Goal: Entertainment & Leisure: Browse casually

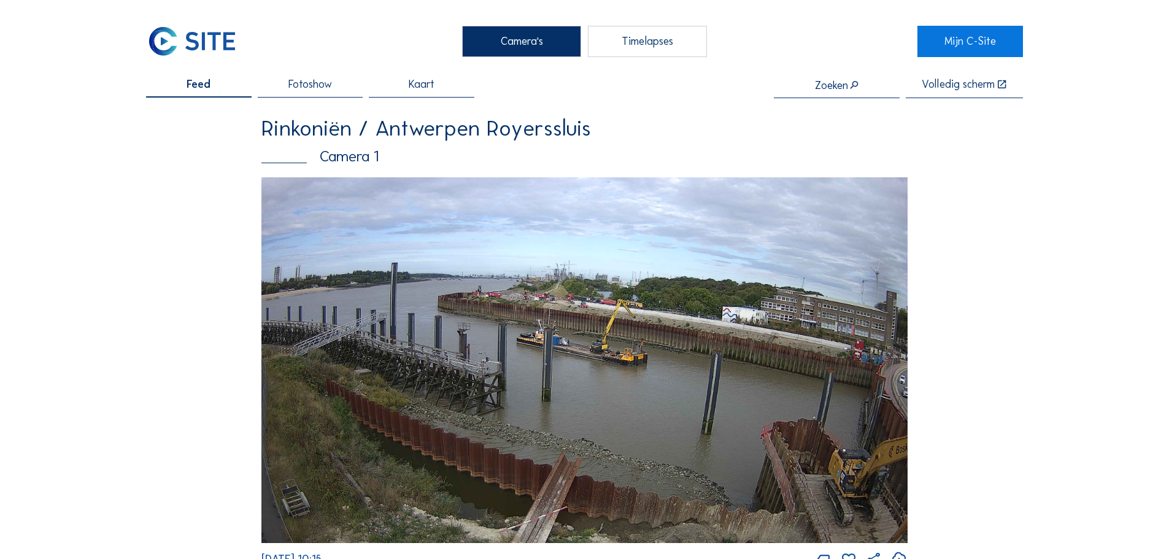
scroll to position [2037, 0]
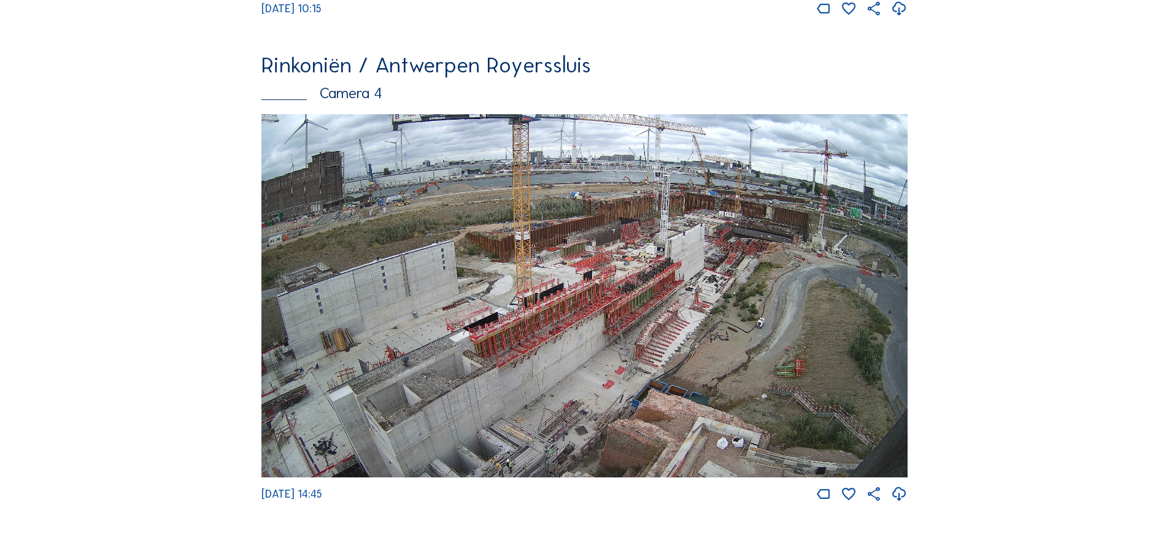
drag, startPoint x: 247, startPoint y: 354, endPoint x: 313, endPoint y: 349, distance: 65.9
click at [396, 333] on img at bounding box center [584, 296] width 646 height 364
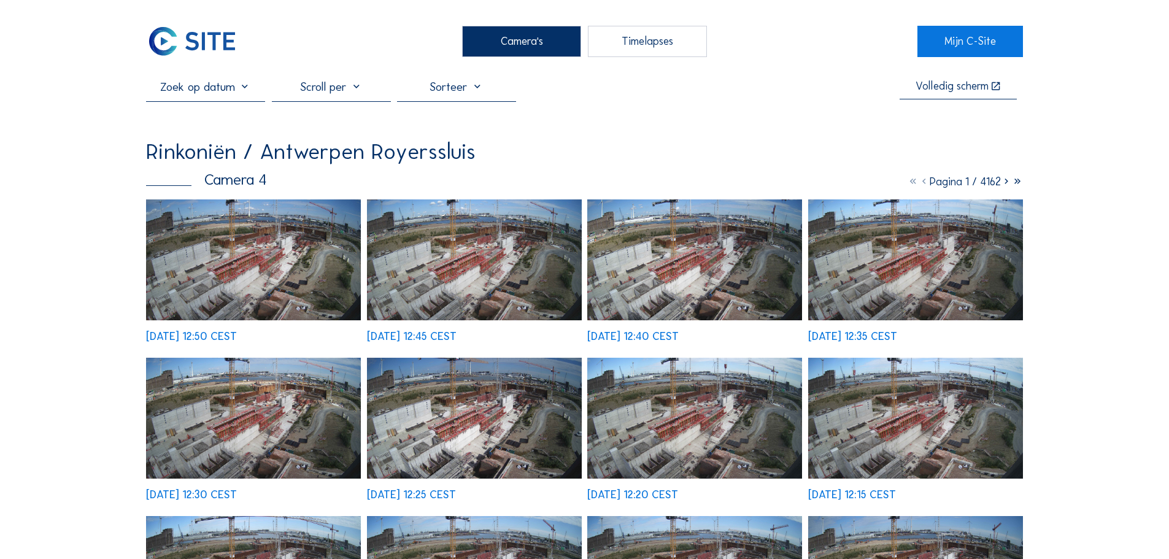
click at [249, 358] on img at bounding box center [253, 418] width 215 height 121
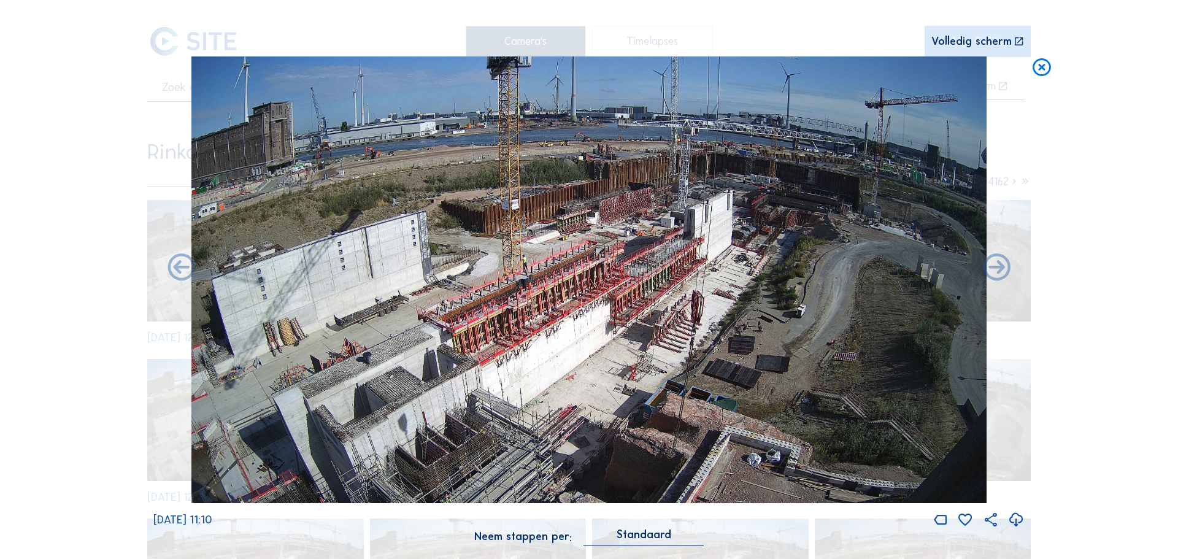
click at [1040, 68] on icon at bounding box center [1042, 67] width 22 height 23
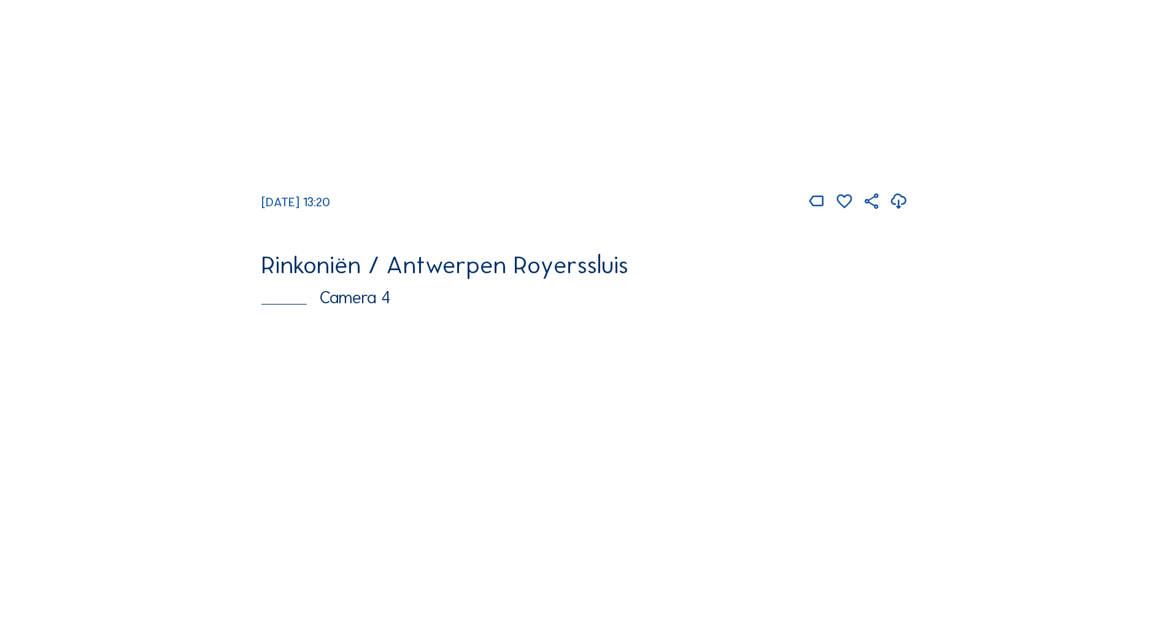
scroll to position [2104, 0]
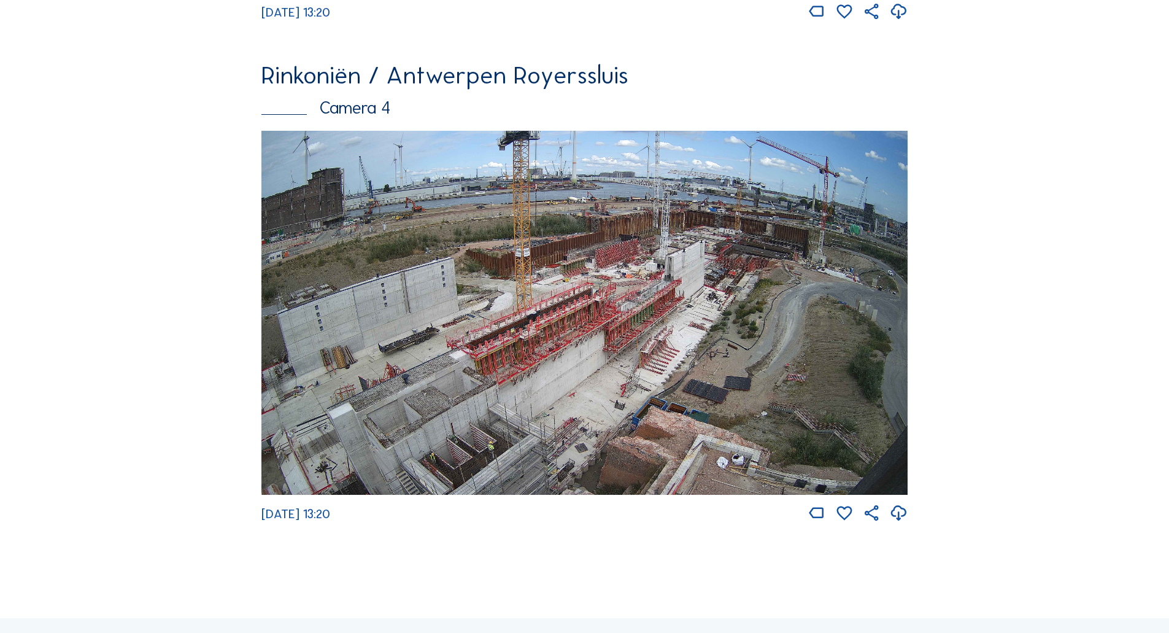
click at [549, 413] on img at bounding box center [584, 313] width 646 height 364
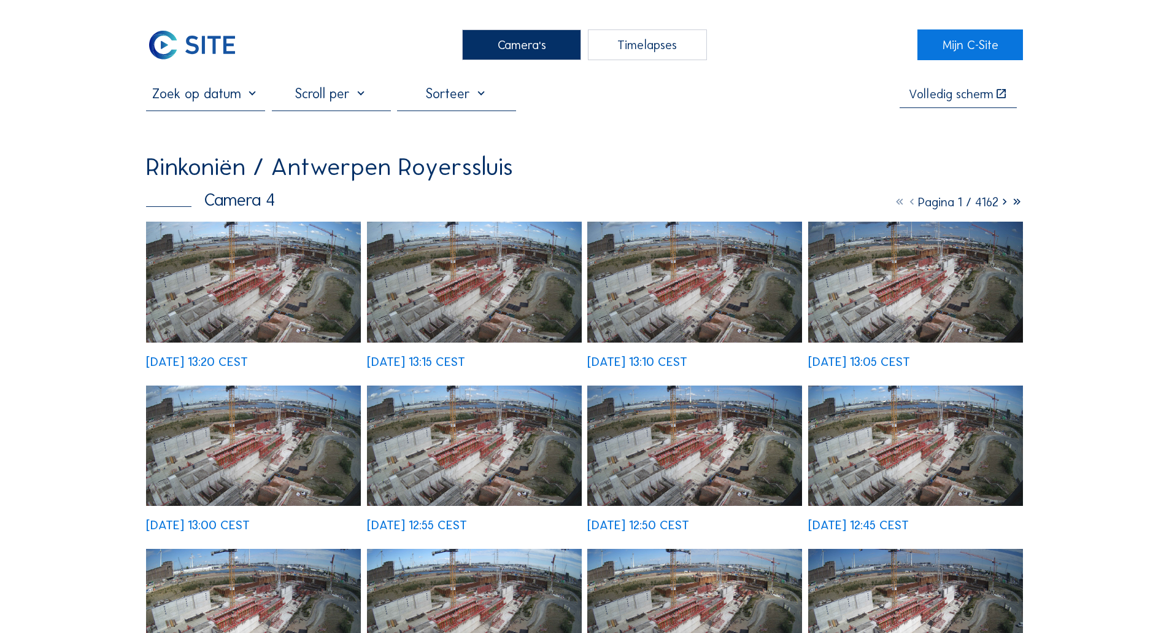
click at [299, 318] on img at bounding box center [253, 282] width 215 height 121
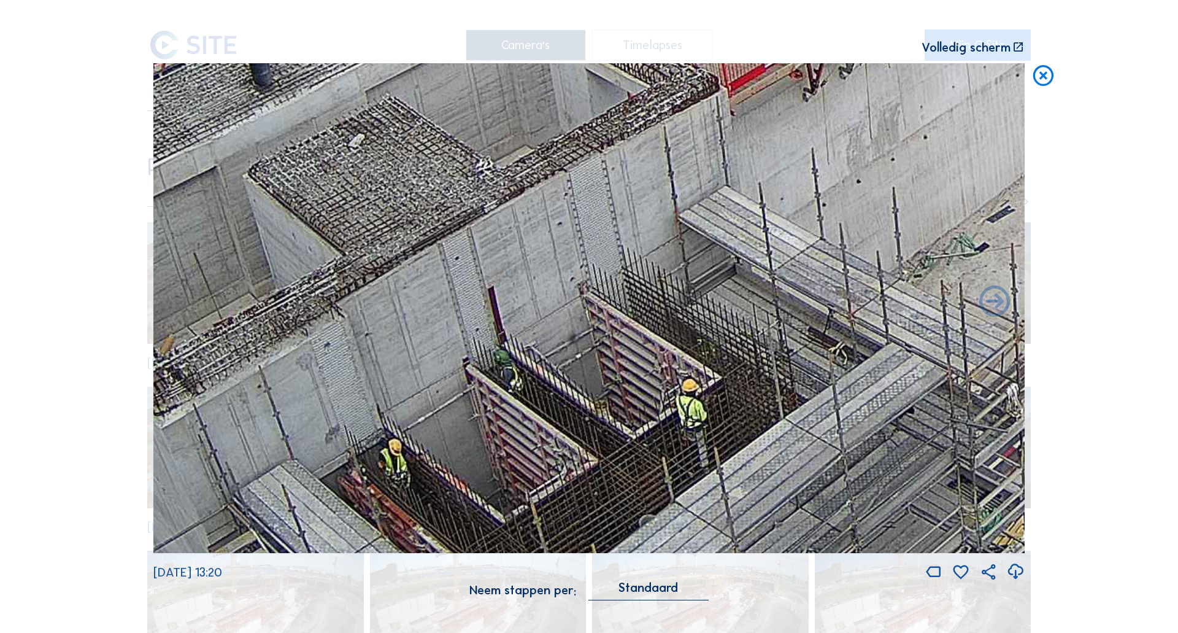
drag, startPoint x: 442, startPoint y: 451, endPoint x: 533, endPoint y: 278, distance: 195.2
click at [531, 290] on img at bounding box center [588, 308] width 871 height 490
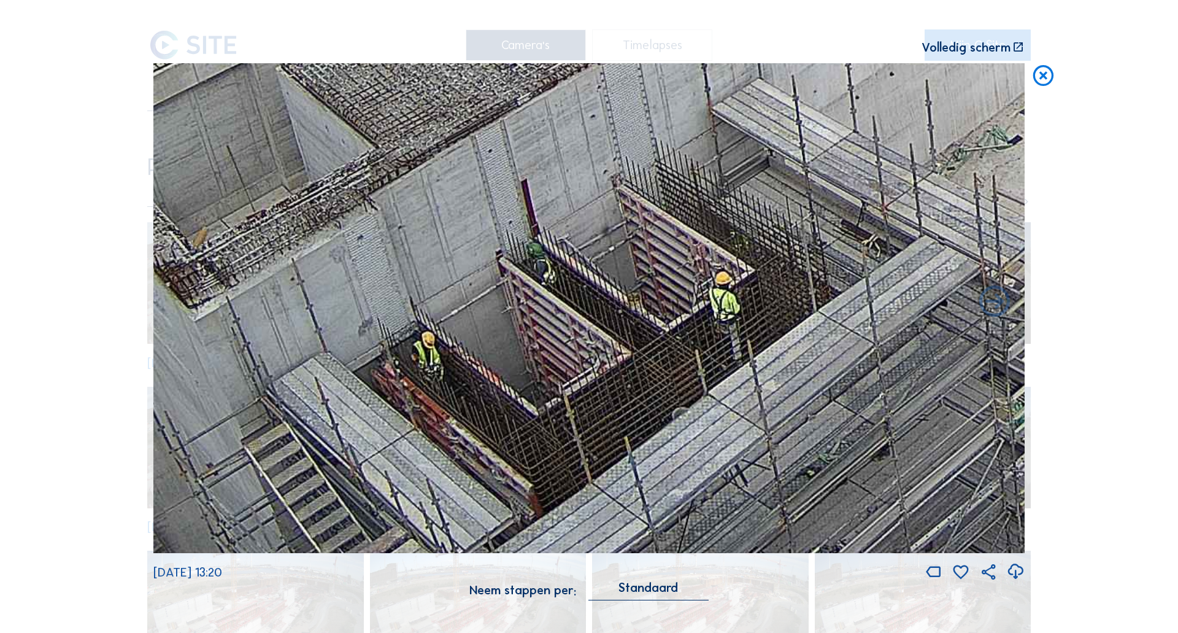
drag, startPoint x: 528, startPoint y: 367, endPoint x: 548, endPoint y: 295, distance: 74.4
click at [548, 295] on img at bounding box center [588, 308] width 871 height 490
click at [808, 78] on icon at bounding box center [1043, 76] width 25 height 26
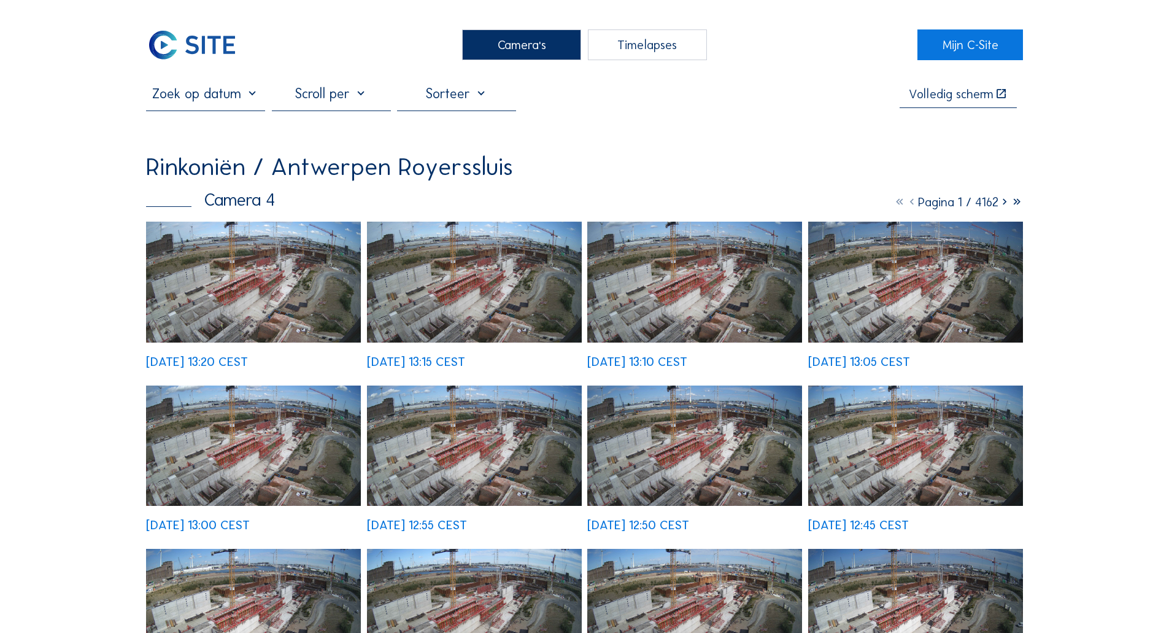
click at [213, 42] on img at bounding box center [192, 44] width 92 height 31
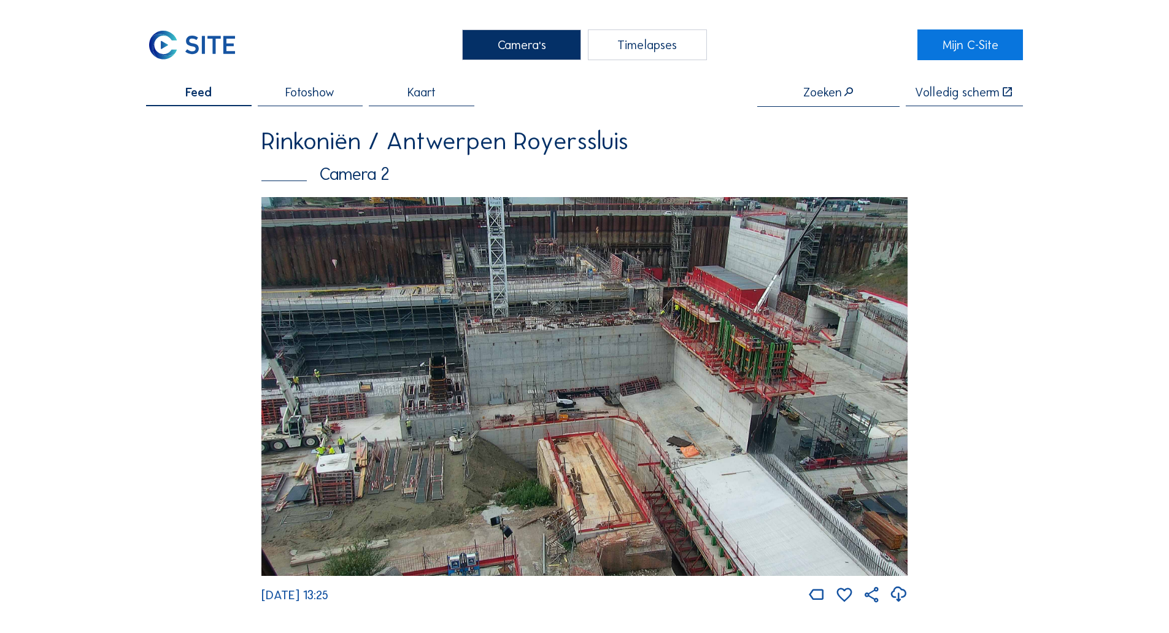
click at [471, 396] on img at bounding box center [584, 386] width 646 height 379
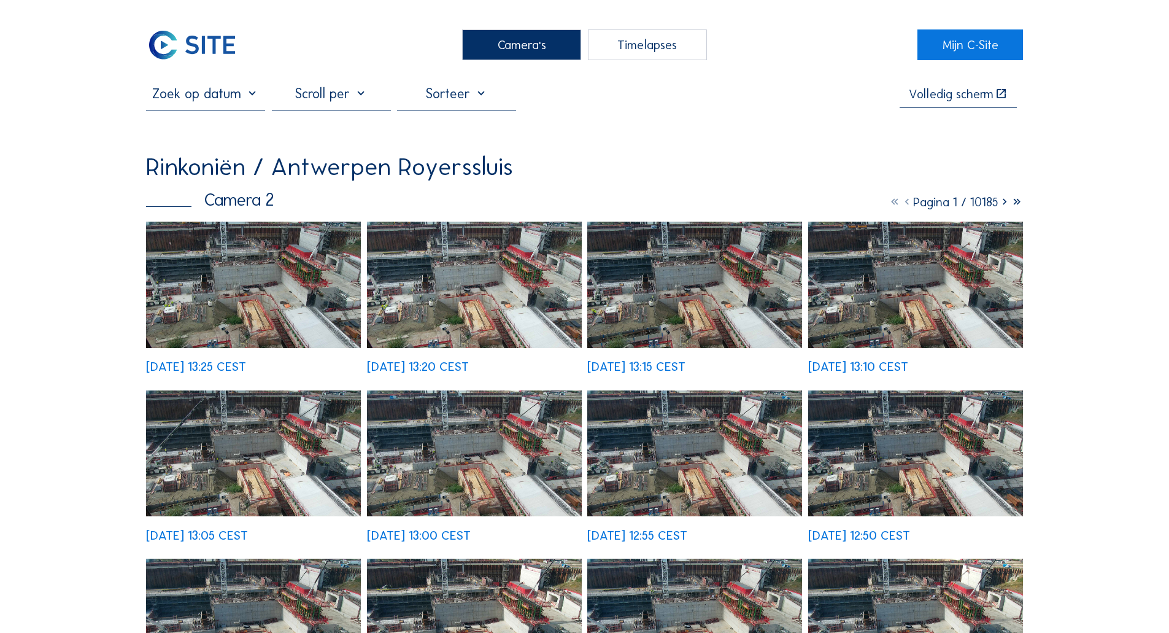
click at [340, 308] on img at bounding box center [253, 285] width 215 height 126
click at [236, 34] on img at bounding box center [192, 44] width 92 height 31
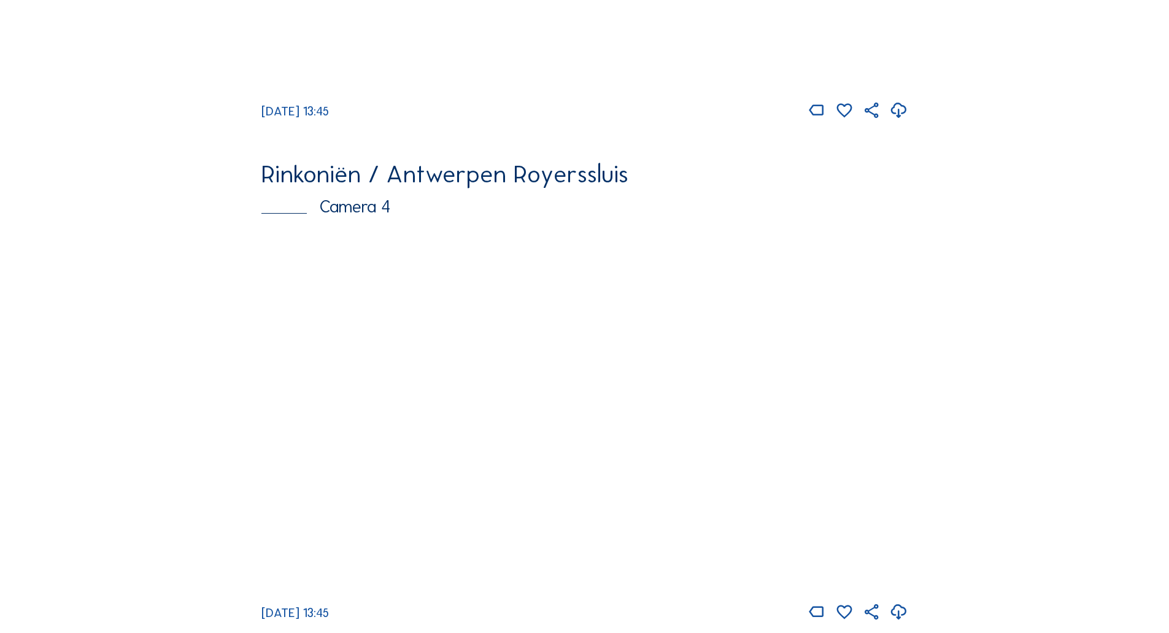
scroll to position [2103, 0]
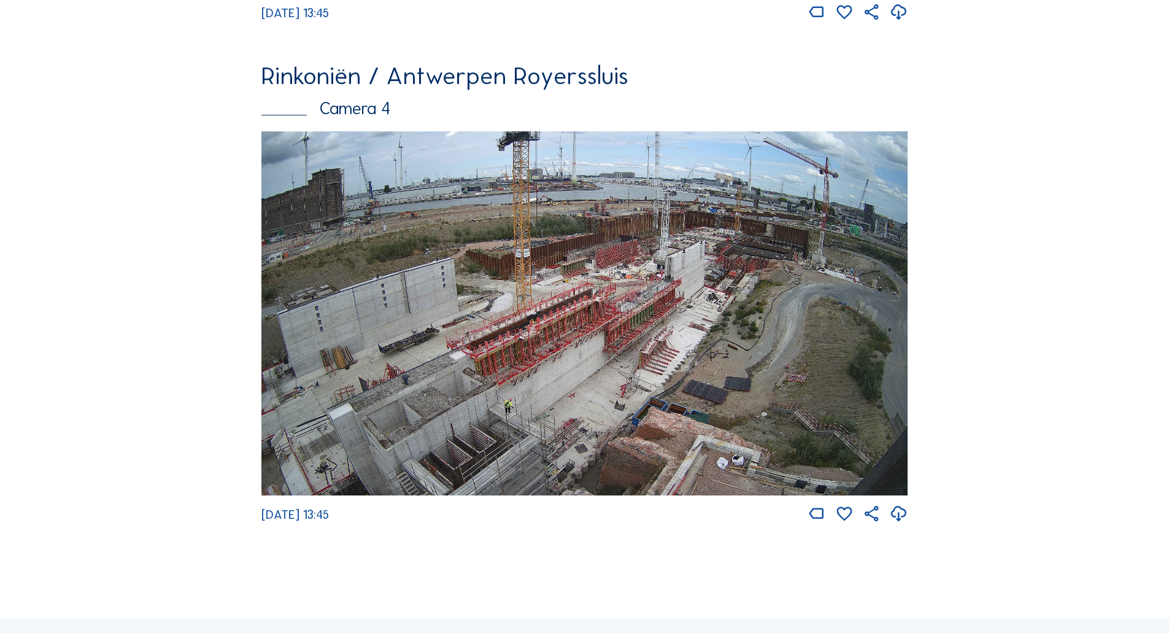
click at [430, 374] on img at bounding box center [584, 313] width 646 height 364
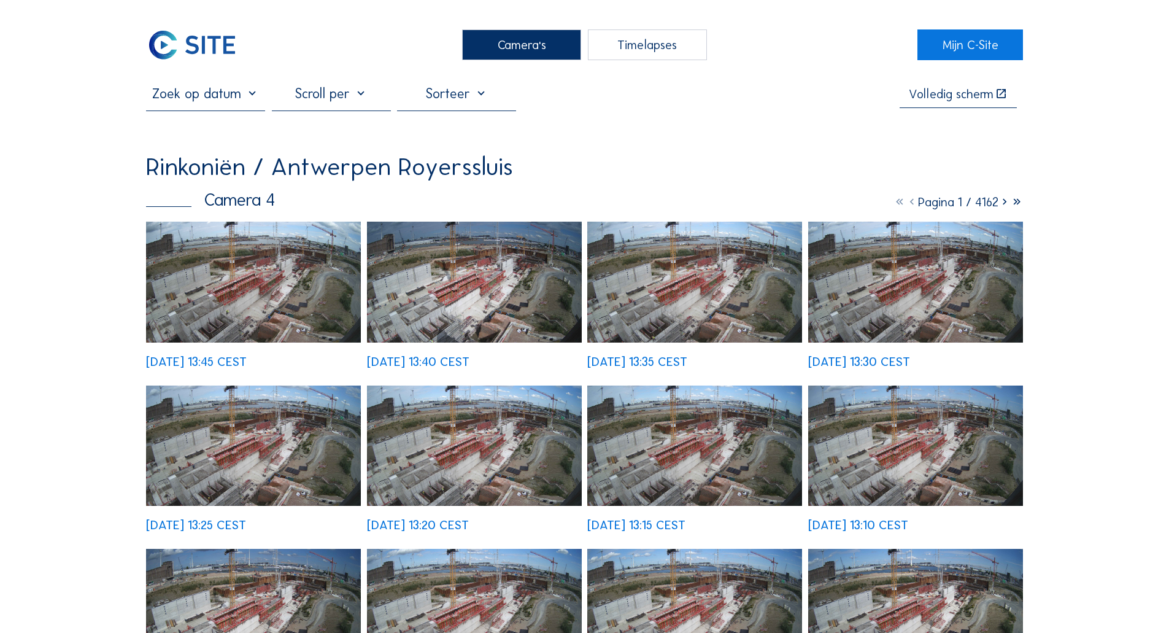
click at [336, 269] on img at bounding box center [253, 282] width 215 height 121
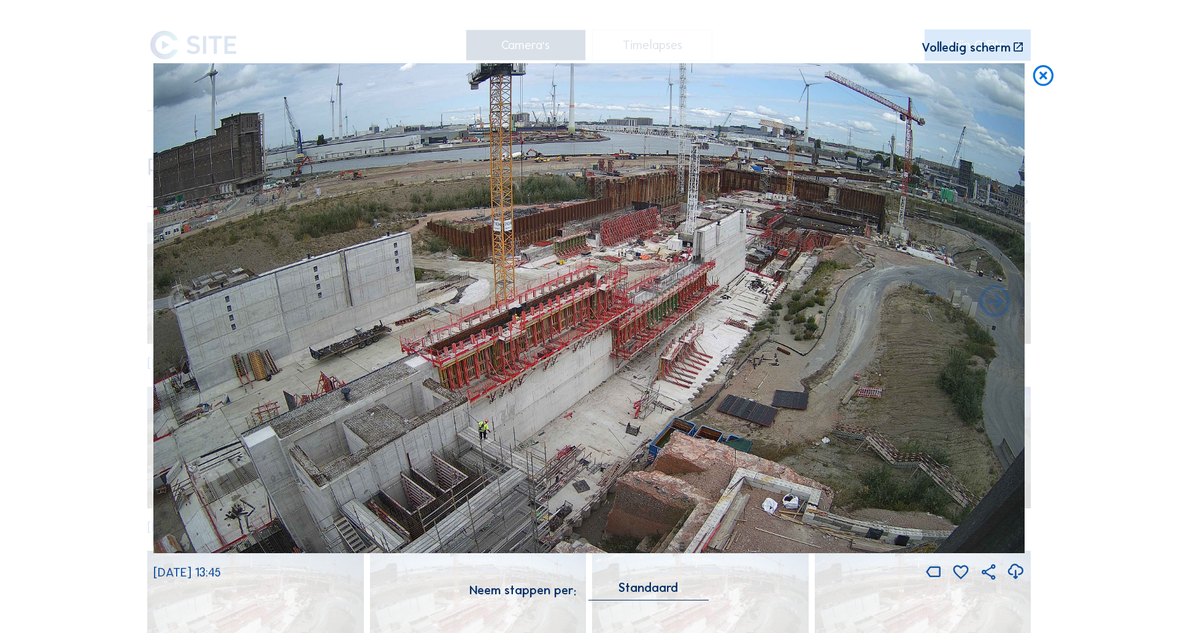
click at [427, 326] on img at bounding box center [588, 308] width 871 height 490
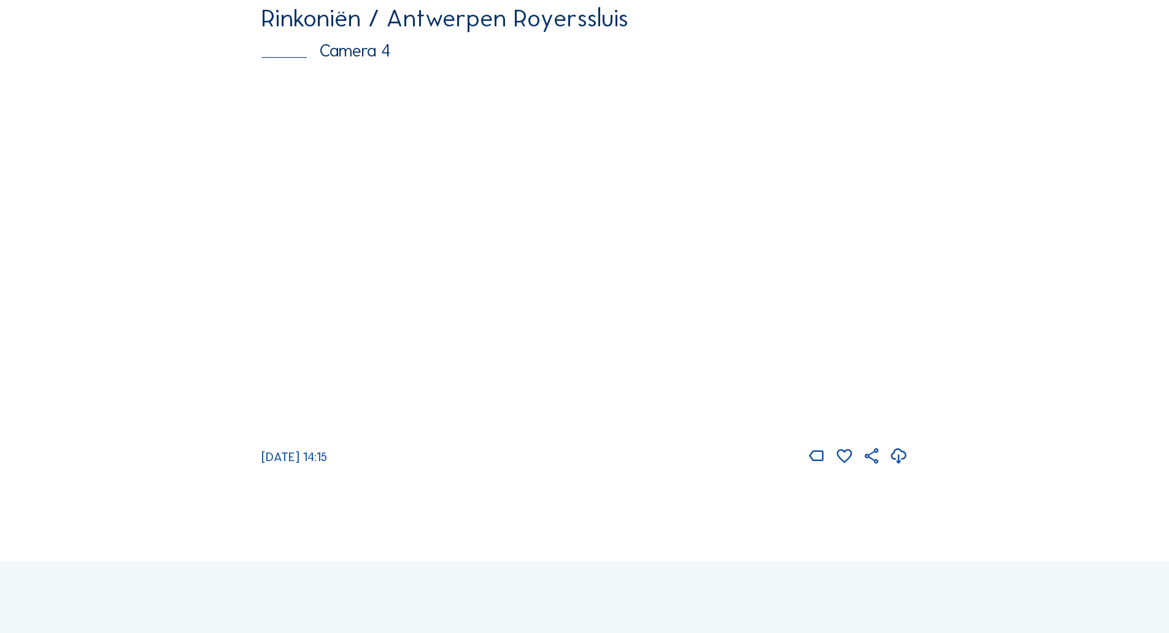
scroll to position [2165, 0]
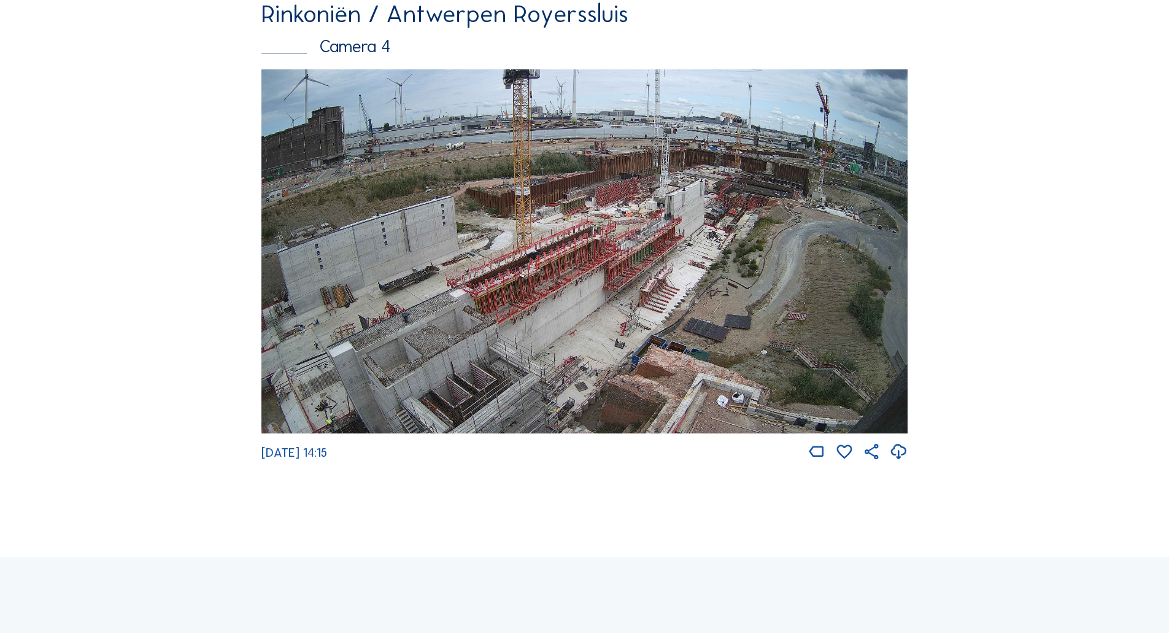
click at [350, 287] on img at bounding box center [584, 251] width 646 height 364
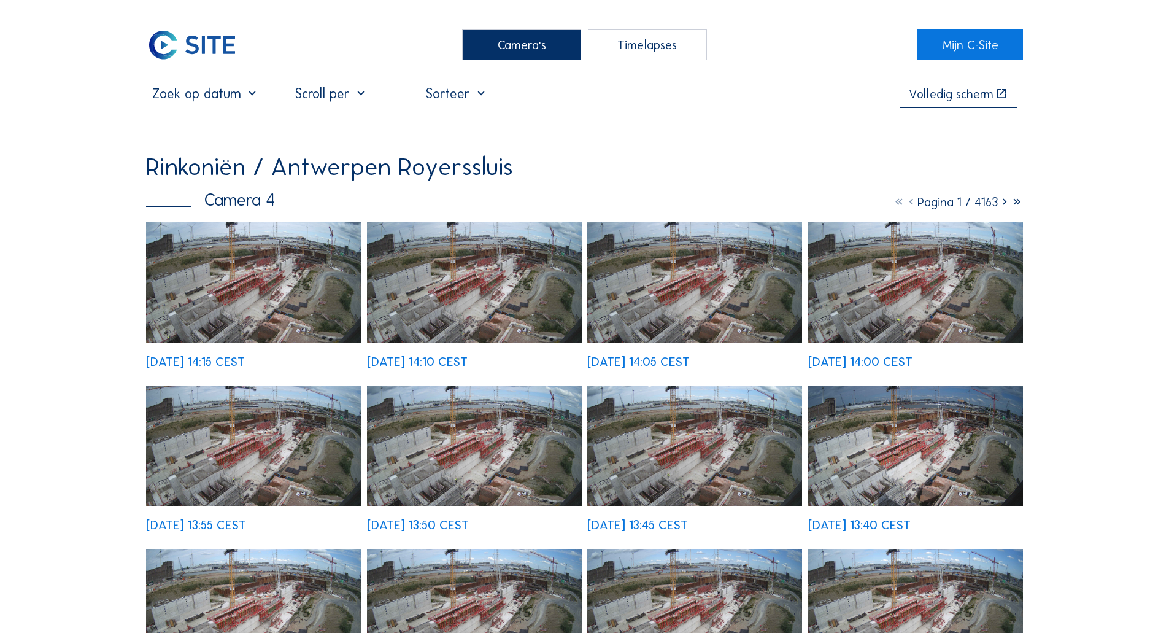
click at [335, 286] on img at bounding box center [253, 282] width 215 height 121
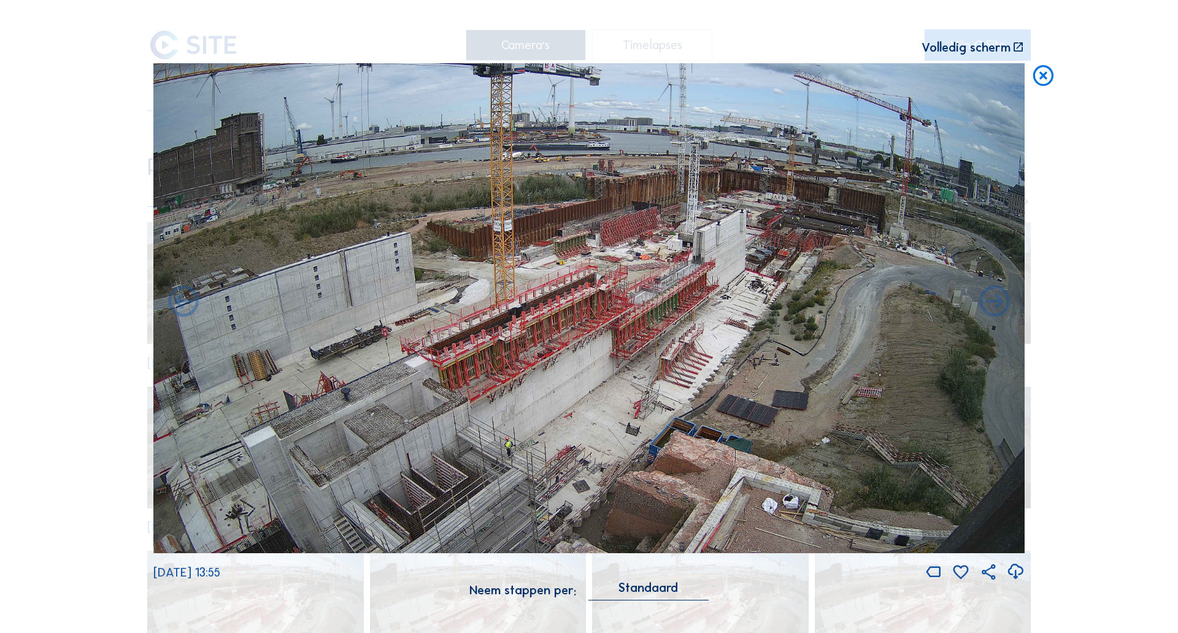
click at [1043, 80] on icon at bounding box center [1043, 76] width 25 height 26
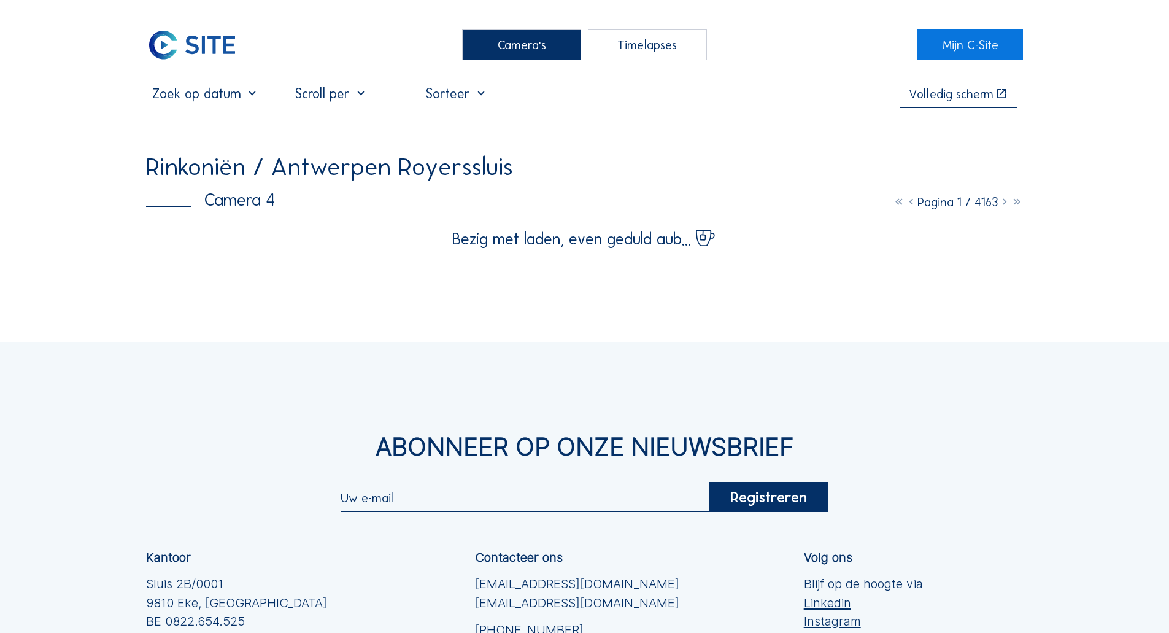
click at [74, 255] on div "Camera's Timelapses Mijn C-Site Volledig [PERSON_NAME] Rinkoniën / Antwerpen Ro…" at bounding box center [584, 421] width 1169 height 843
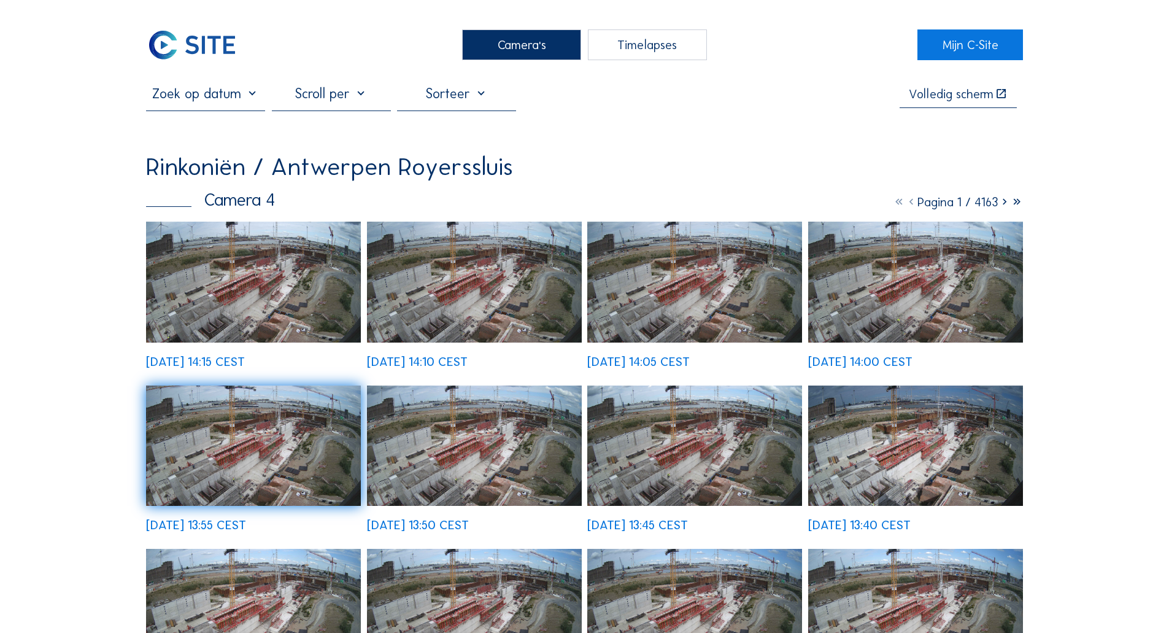
click at [254, 278] on img at bounding box center [253, 282] width 215 height 121
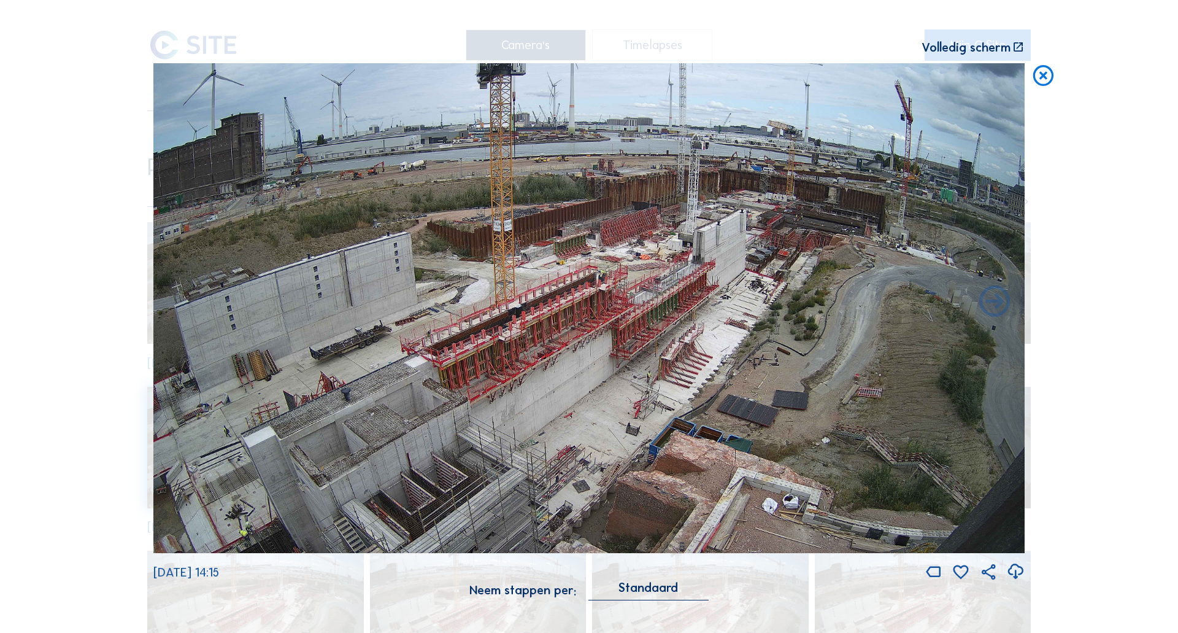
click at [276, 41] on div "Scroll om door de tijd te reizen | Druk op de 'Alt'-knop + scroll om te Zoomen …" at bounding box center [456, 47] width 607 height 12
click at [1048, 84] on icon at bounding box center [1043, 76] width 25 height 26
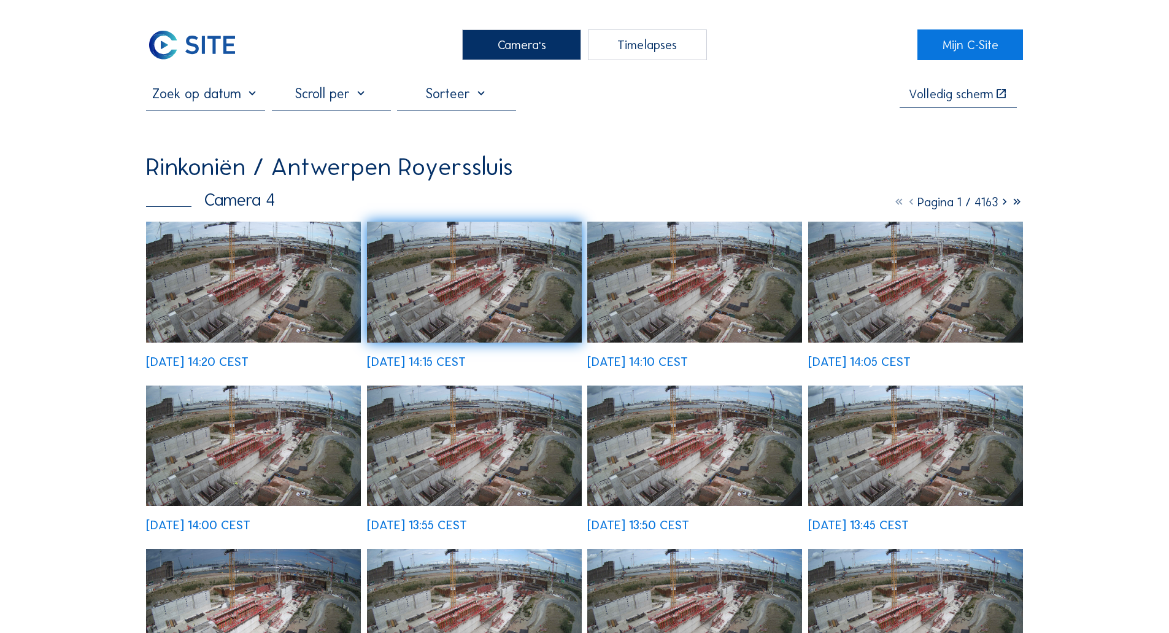
drag, startPoint x: 164, startPoint y: 41, endPoint x: 179, endPoint y: 6, distance: 38.2
click at [164, 41] on img at bounding box center [192, 44] width 92 height 31
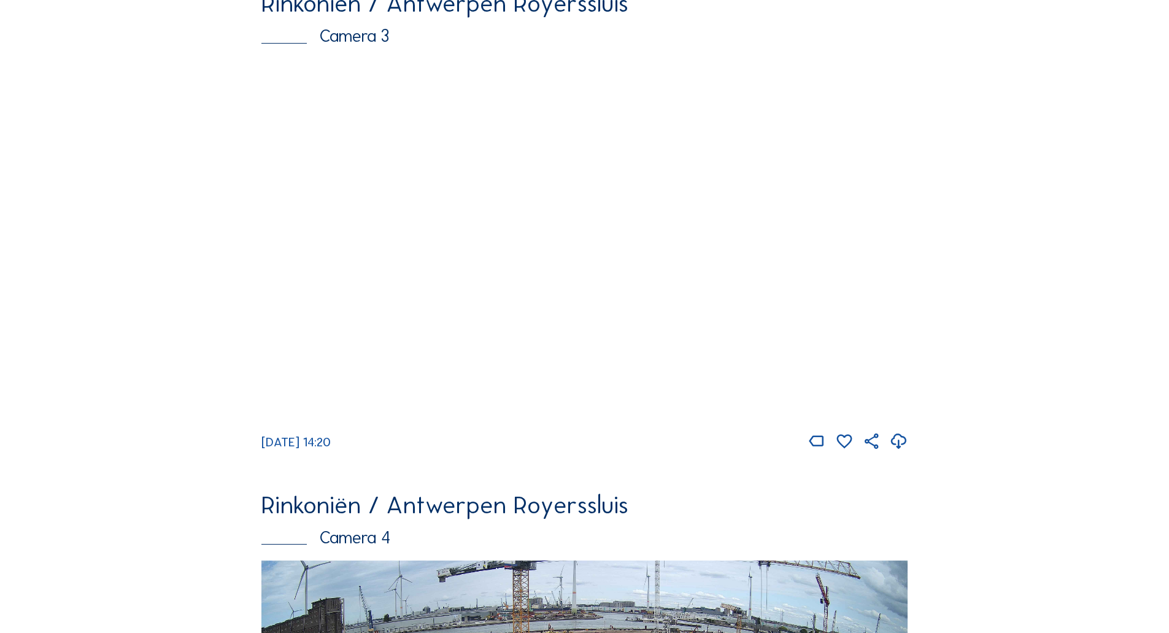
scroll to position [1673, 0]
